Goal: Information Seeking & Learning: Learn about a topic

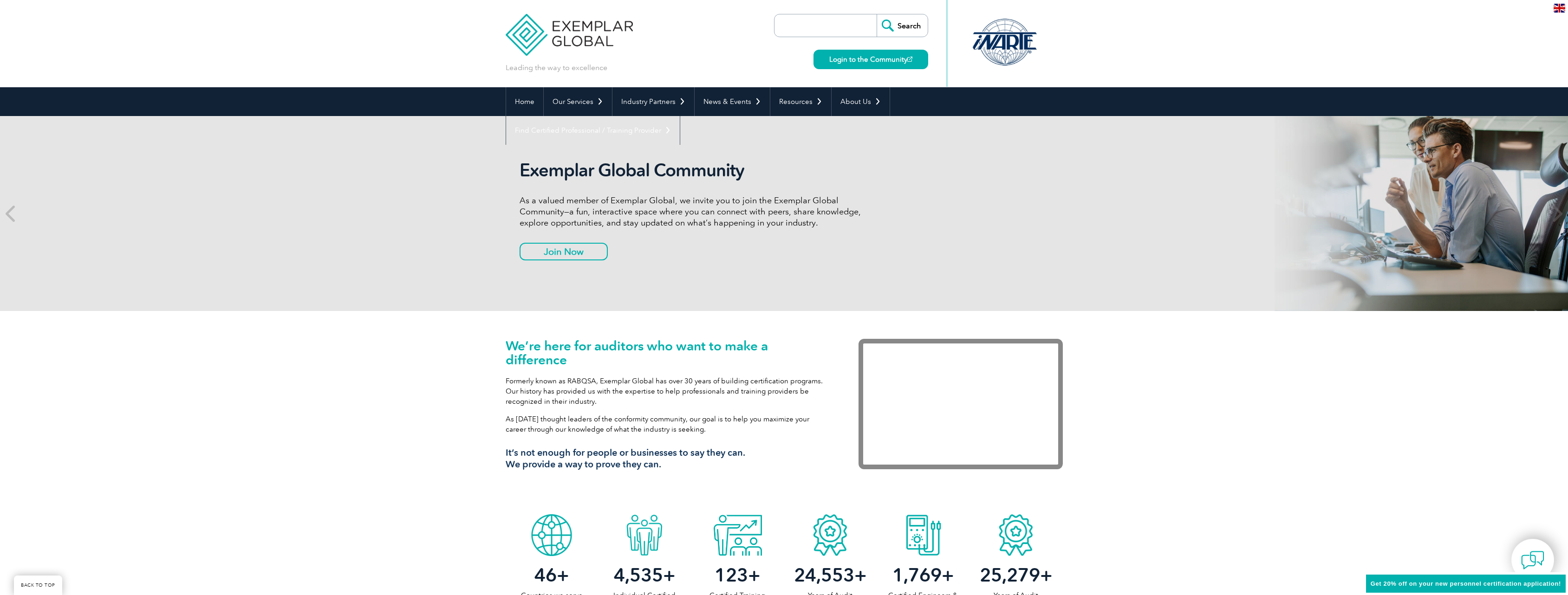
scroll to position [418, 0]
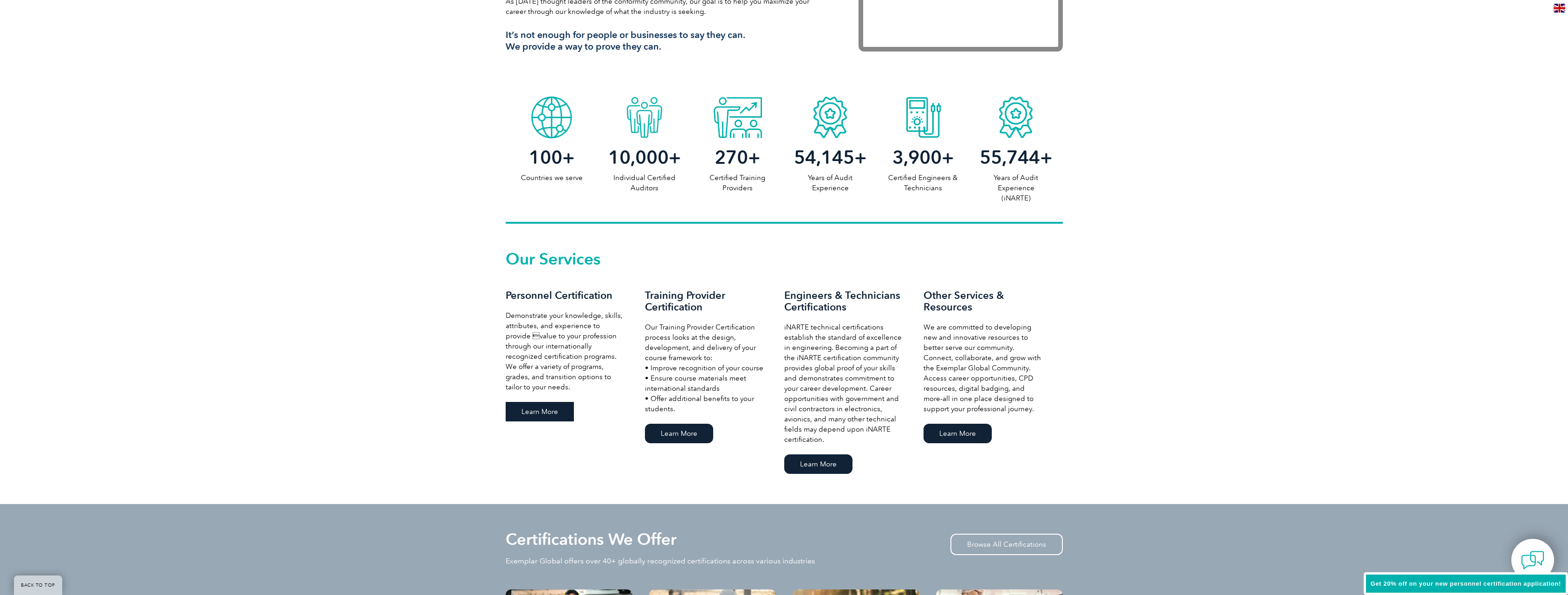
click at [531, 414] on link "Learn More" at bounding box center [540, 412] width 68 height 19
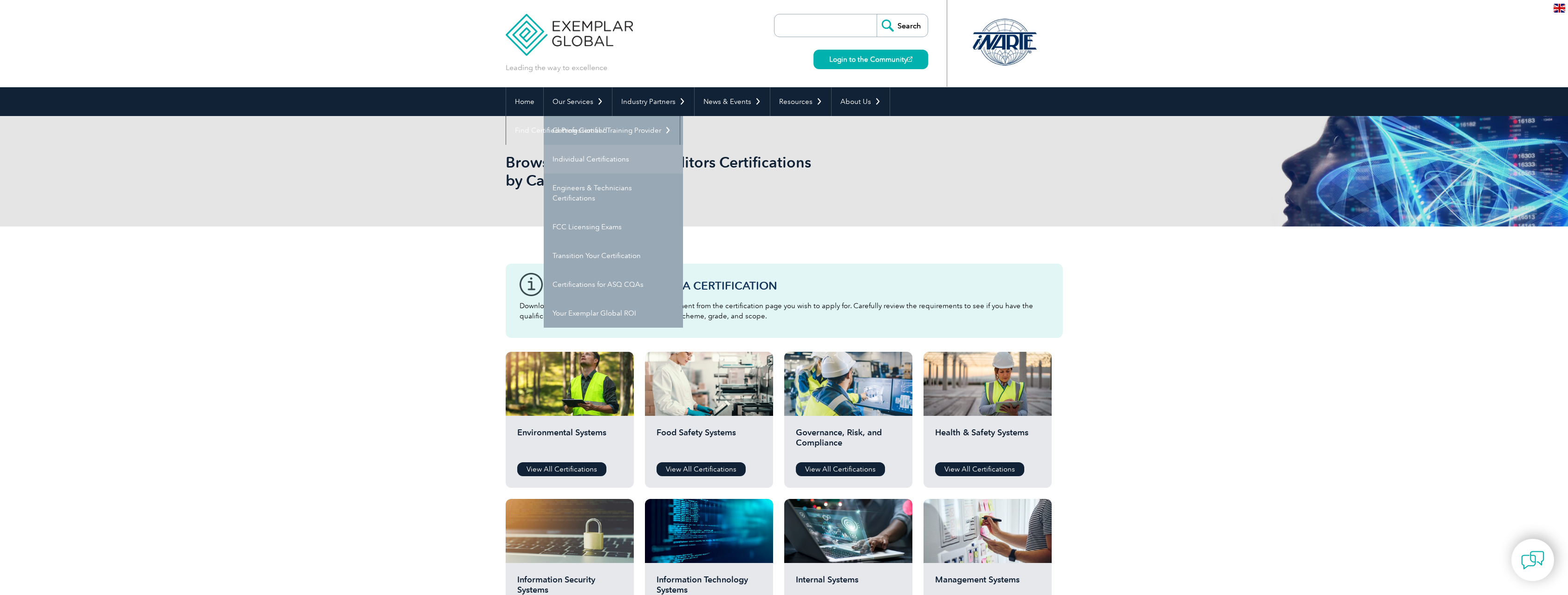
click at [570, 158] on link "Individual Certifications" at bounding box center [613, 159] width 139 height 29
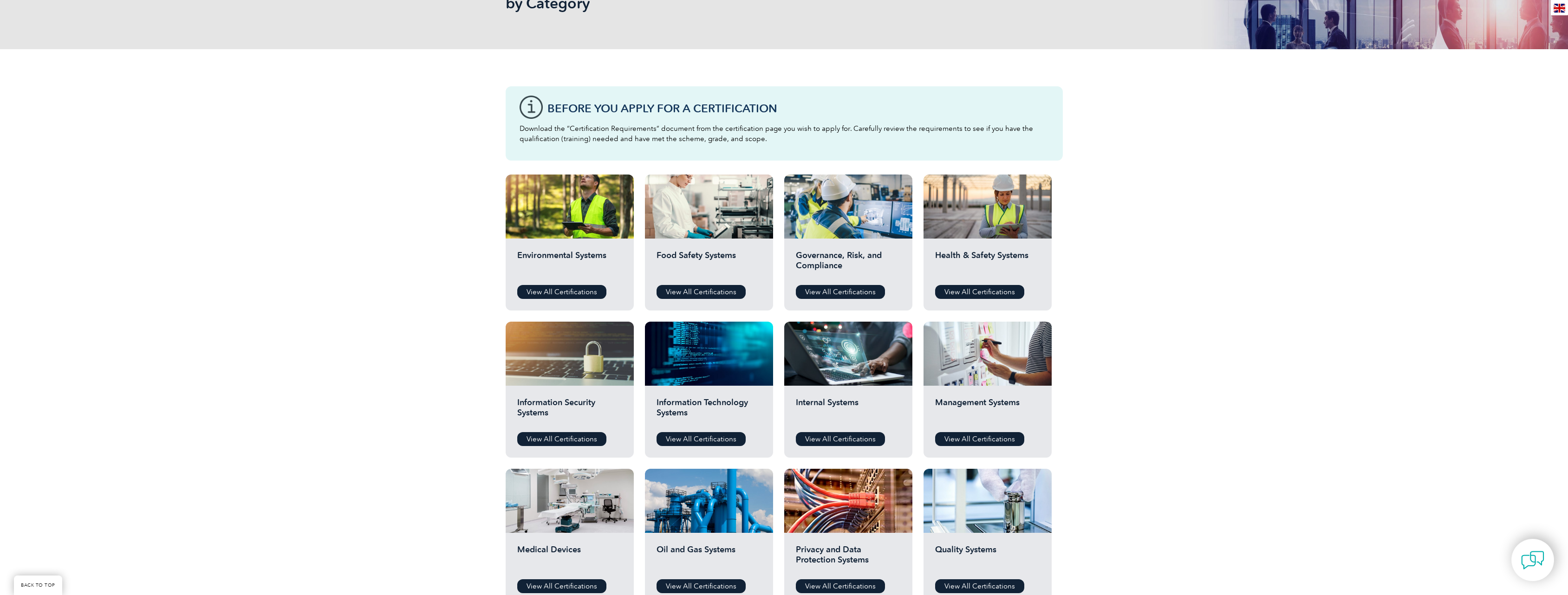
scroll to position [186, 0]
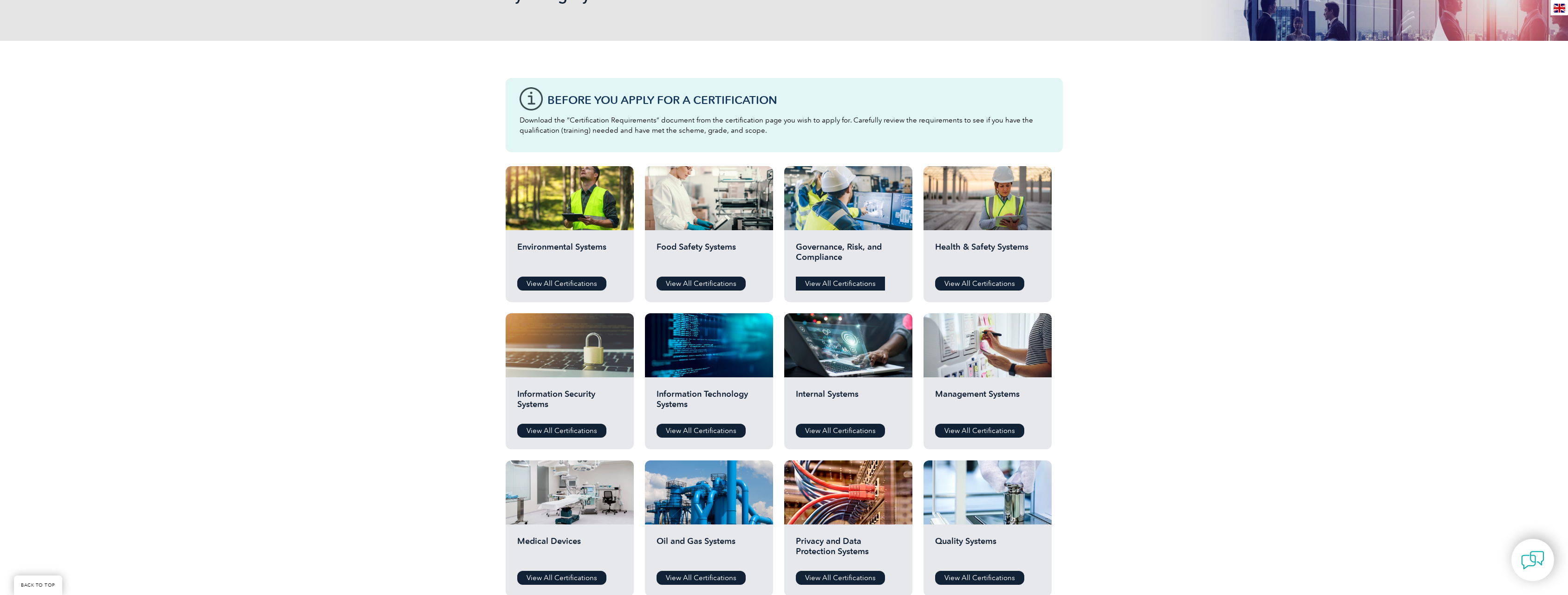
click at [860, 280] on link "View All Certifications" at bounding box center [840, 284] width 89 height 14
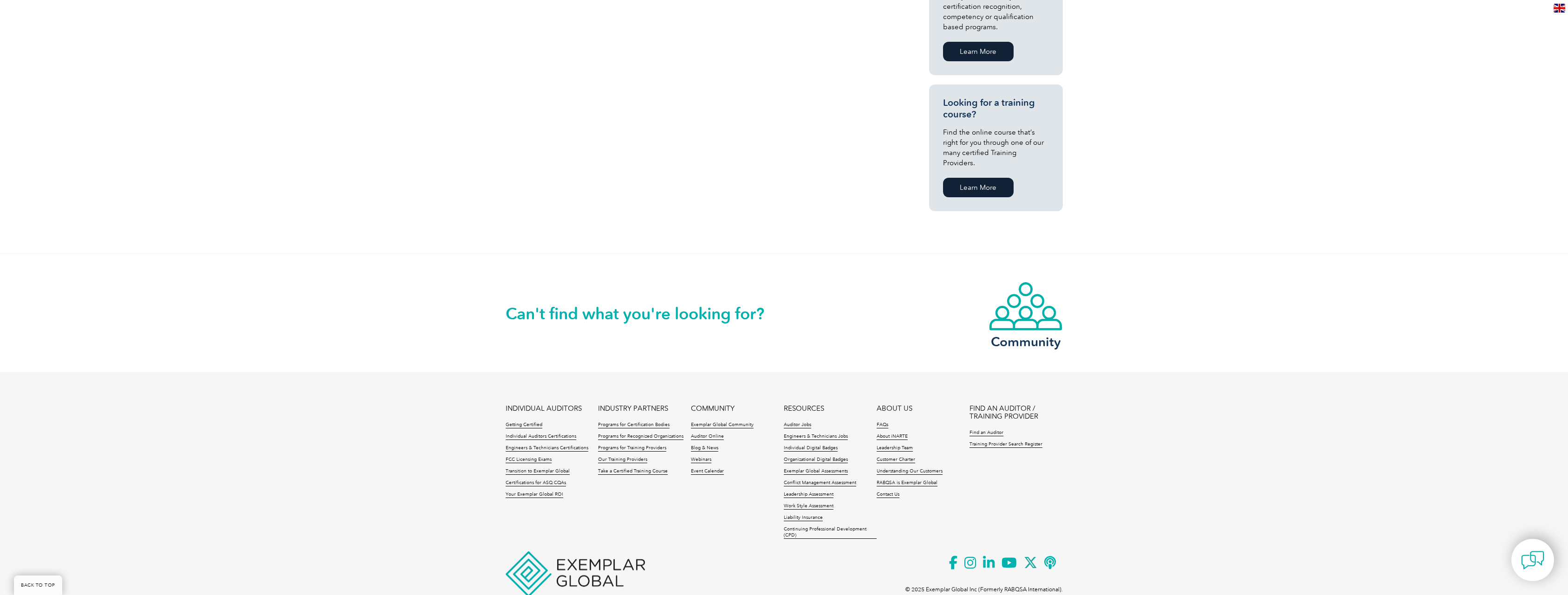
scroll to position [577, 0]
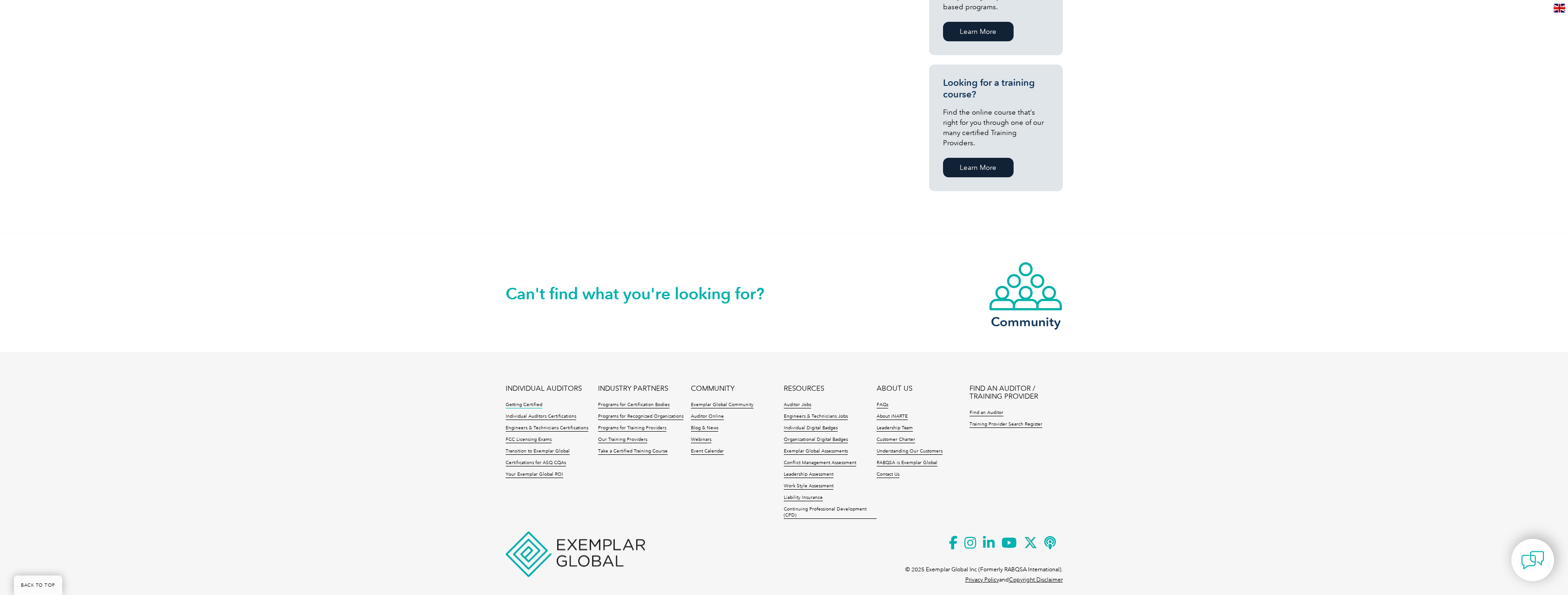
click at [523, 402] on link "Getting Certified" at bounding box center [524, 405] width 37 height 7
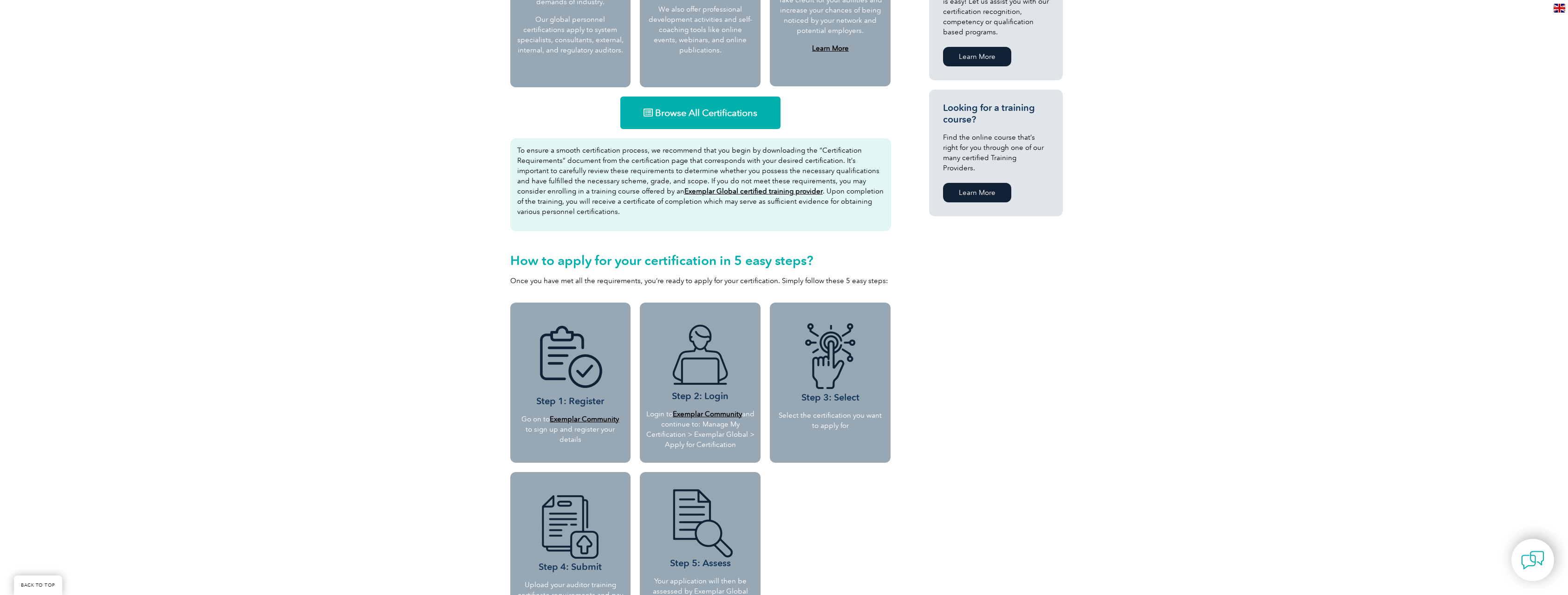
scroll to position [650, 0]
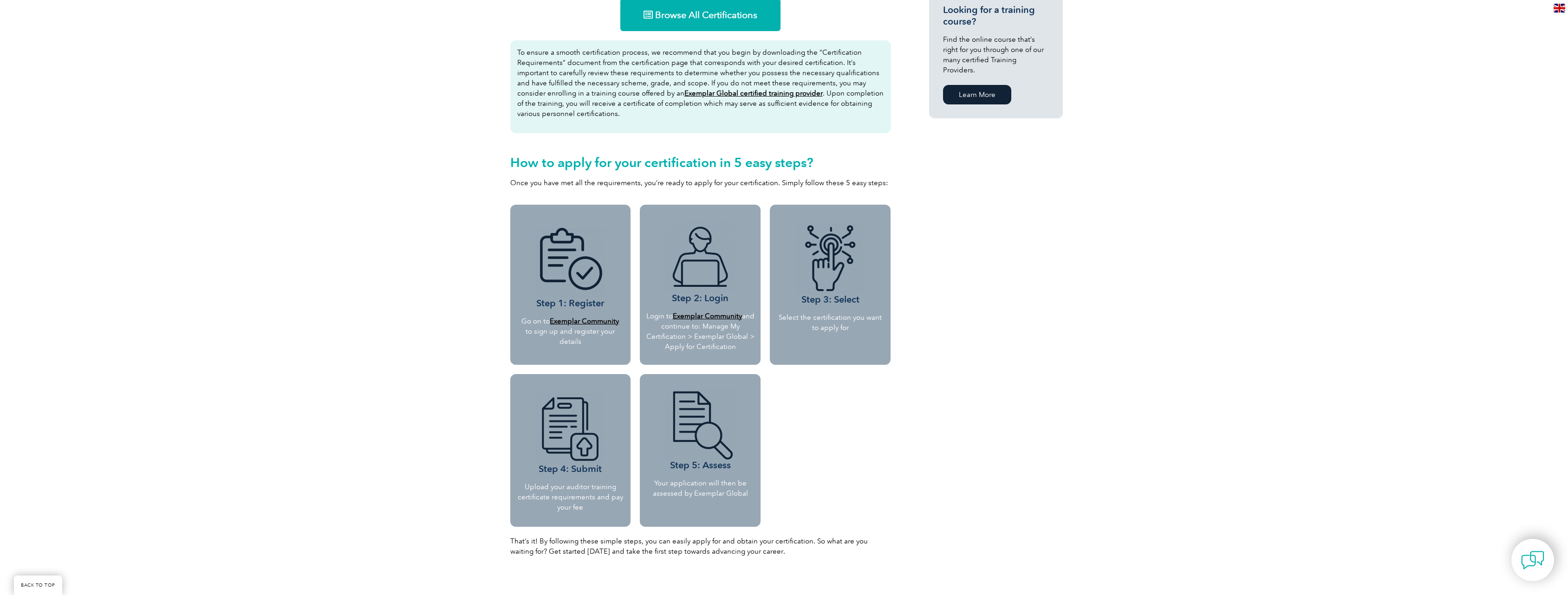
click at [575, 322] on b "Exemplar Community" at bounding box center [584, 321] width 69 height 9
click at [581, 320] on b "Exemplar Community" at bounding box center [584, 321] width 69 height 9
